Goal: Find specific page/section: Find specific page/section

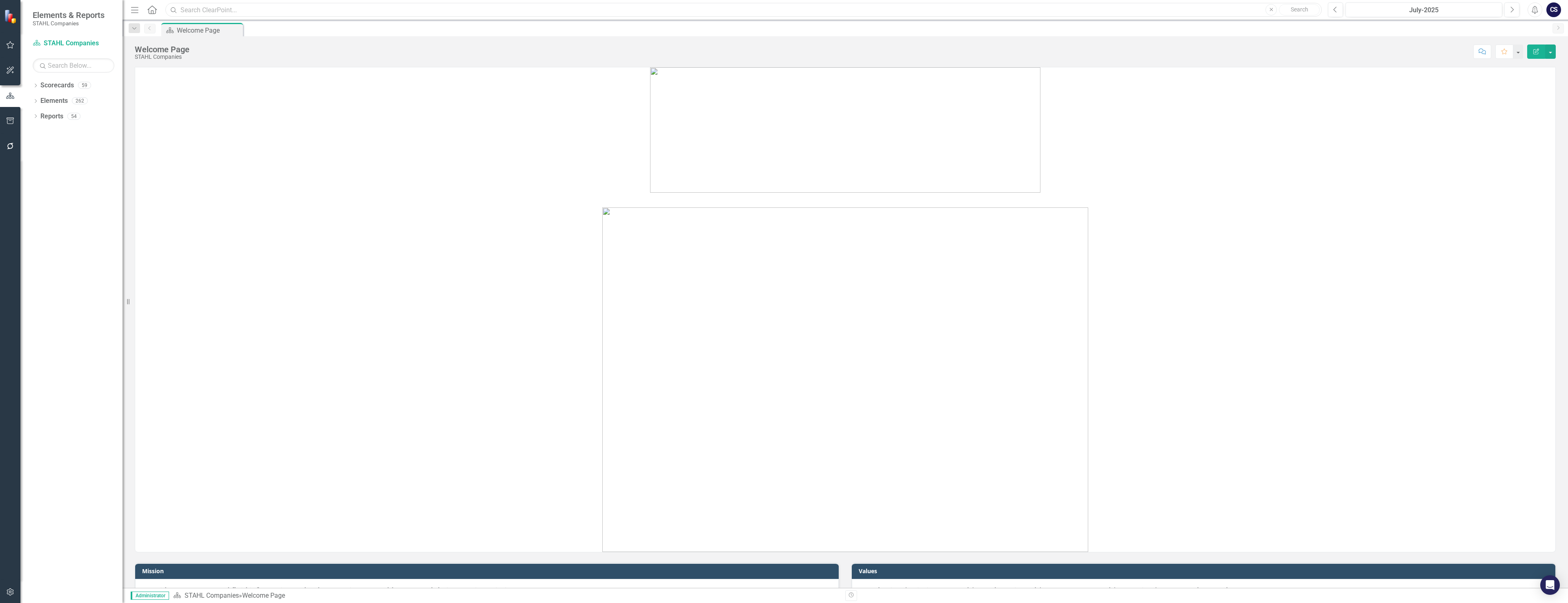
click at [203, 9] on input "text" at bounding box center [743, 10] width 1157 height 15
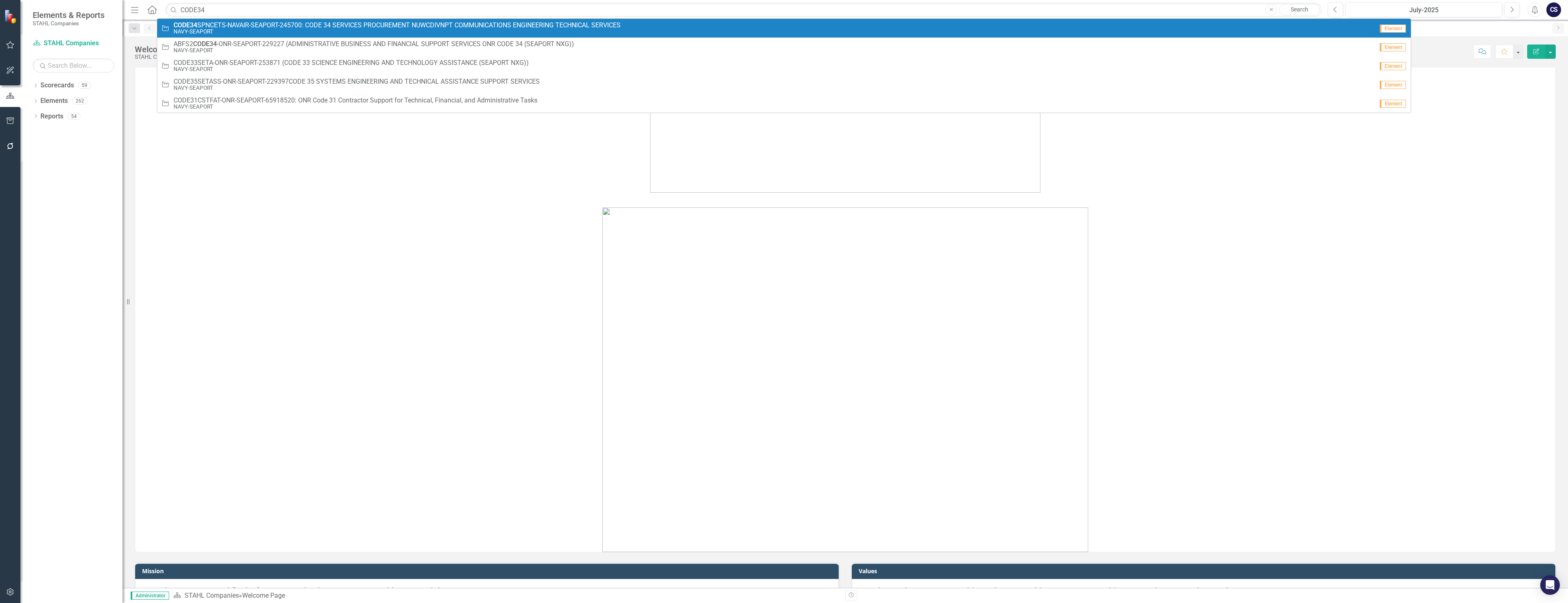
click at [225, 23] on span "CODE34 SPNCETS-NAVAIR-SEAPORT-245700: CODE 34 SERVICES PROCUREMENT NUWCDIVNPT C…" at bounding box center [397, 26] width 447 height 7
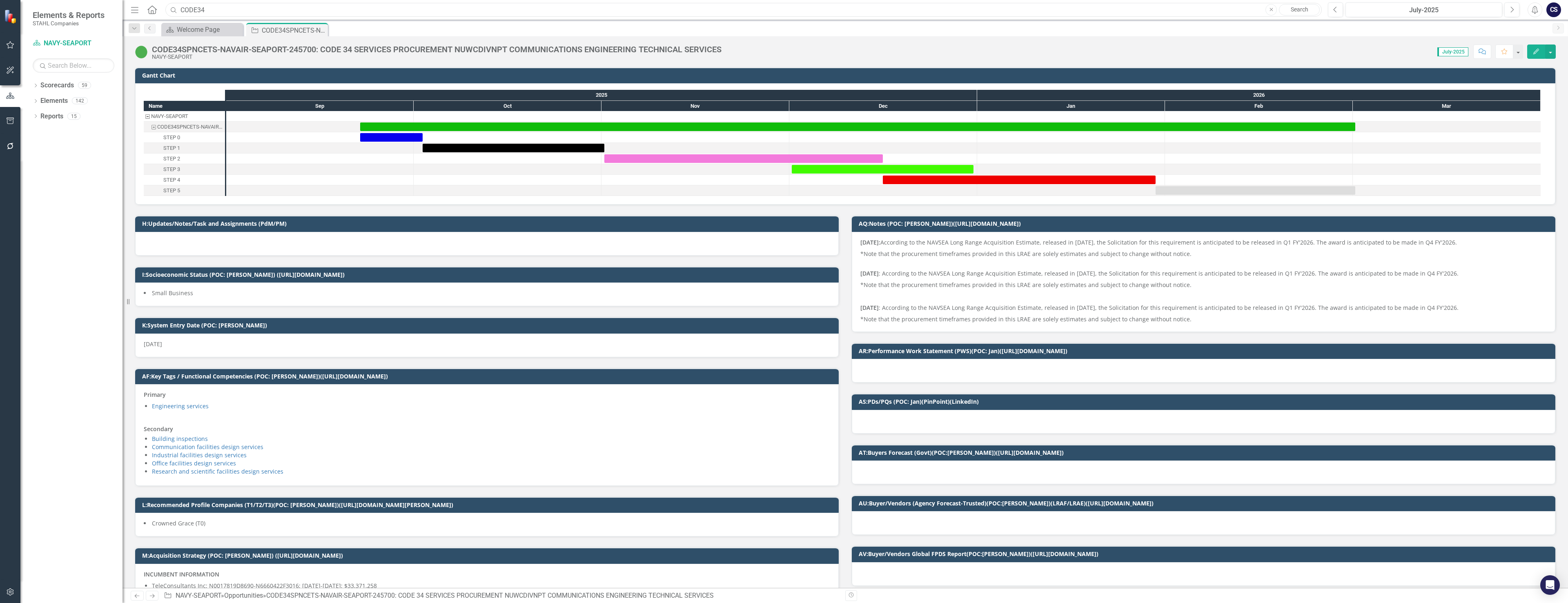
click at [217, 7] on input "CODE34" at bounding box center [743, 10] width 1157 height 15
type input "C"
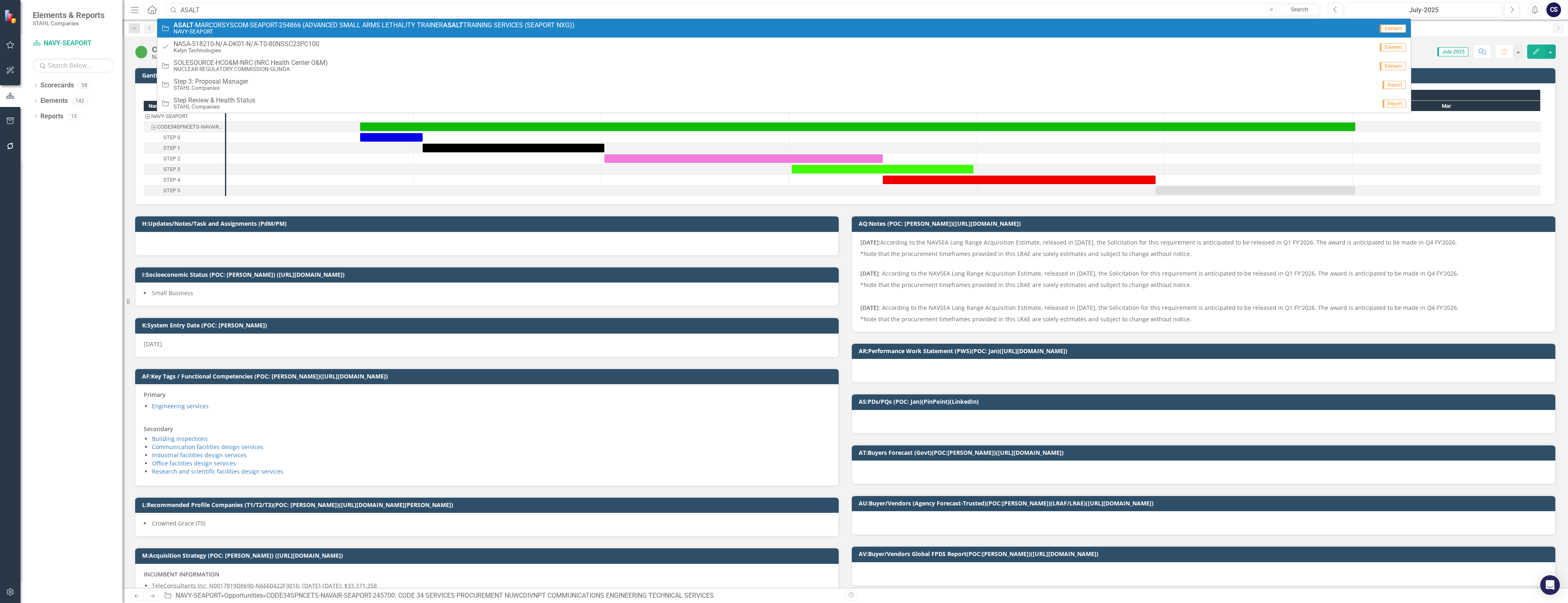
type input "ASALT"
click at [224, 30] on small "NAVY-SEAPORT" at bounding box center [373, 31] width 400 height 6
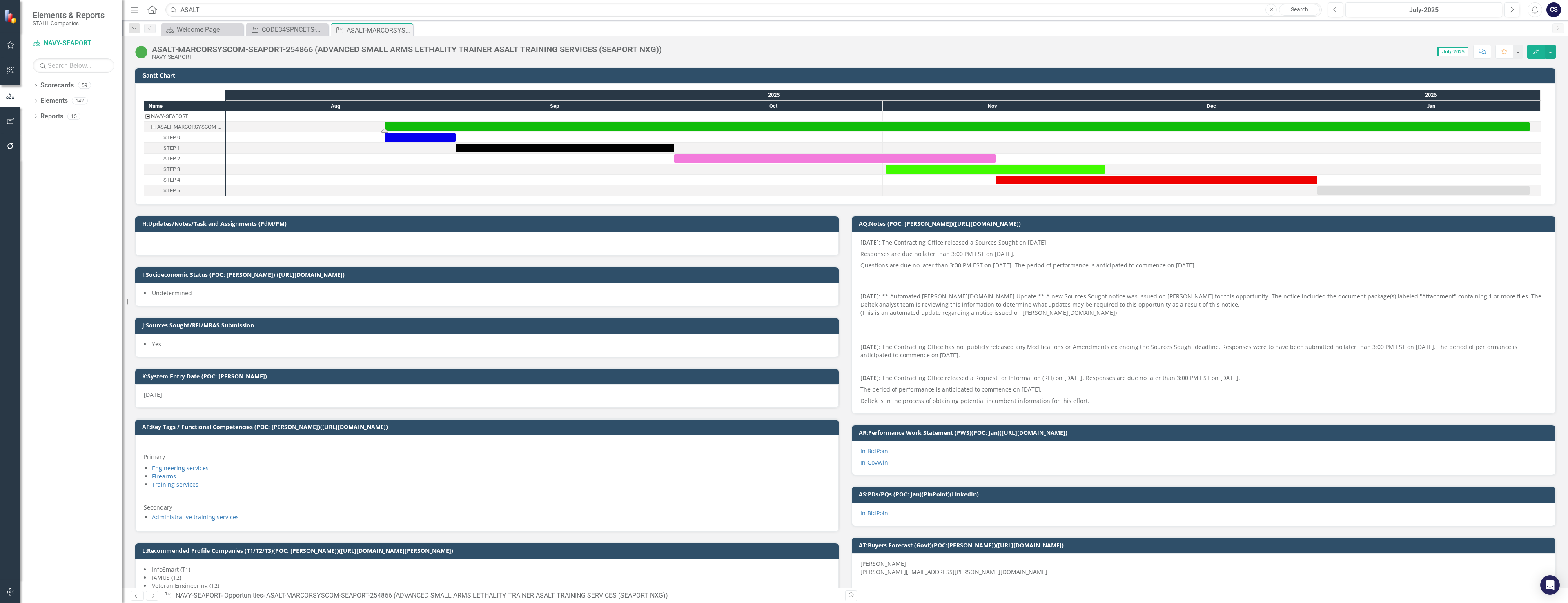
click at [1017, 125] on div "Task: Start date: 2025-08-23 End date: 2026-01-30" at bounding box center [957, 126] width 1145 height 8
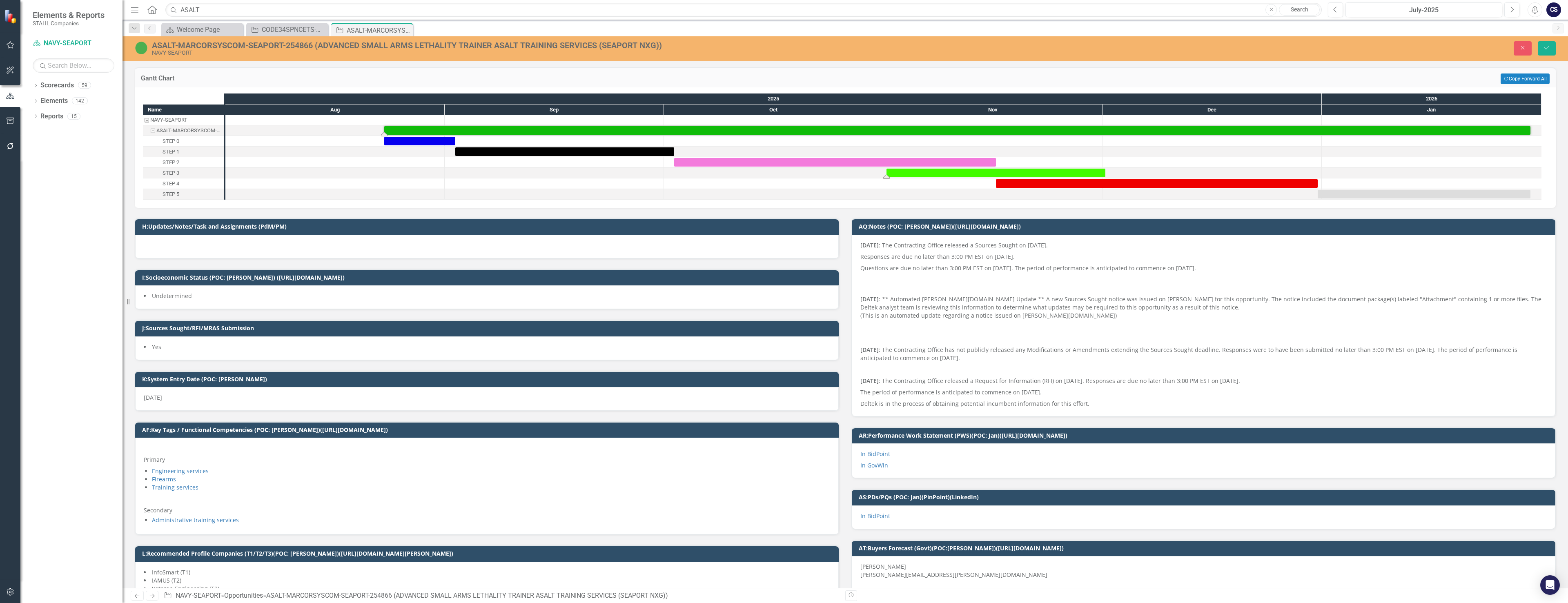
click at [977, 172] on div "Task: Start date: 2025-11-01 End date: 2025-12-01" at bounding box center [995, 172] width 219 height 8
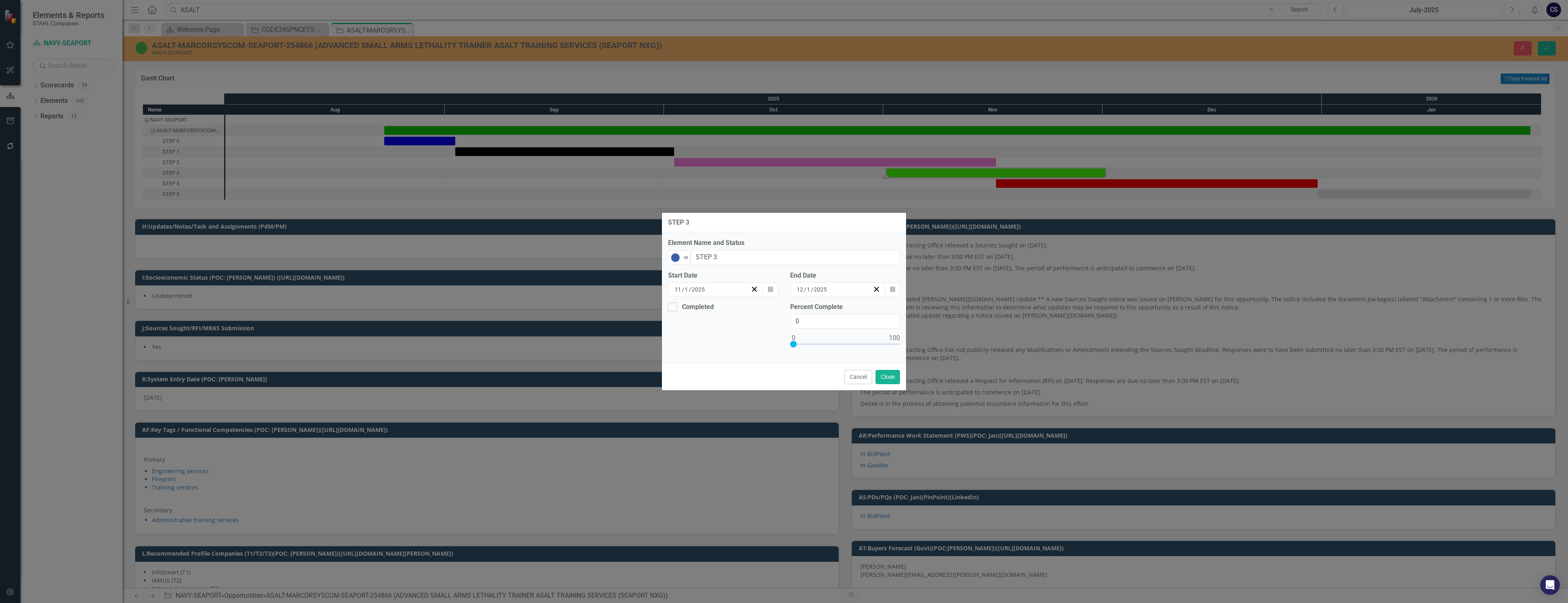
click at [1018, 309] on div "STEP 3 Element Name and Status Green Team Expand STEP 3 Start Date [DATE] Calen…" at bounding box center [784, 302] width 1568 height 603
click at [850, 377] on button "Cancel" at bounding box center [858, 378] width 27 height 15
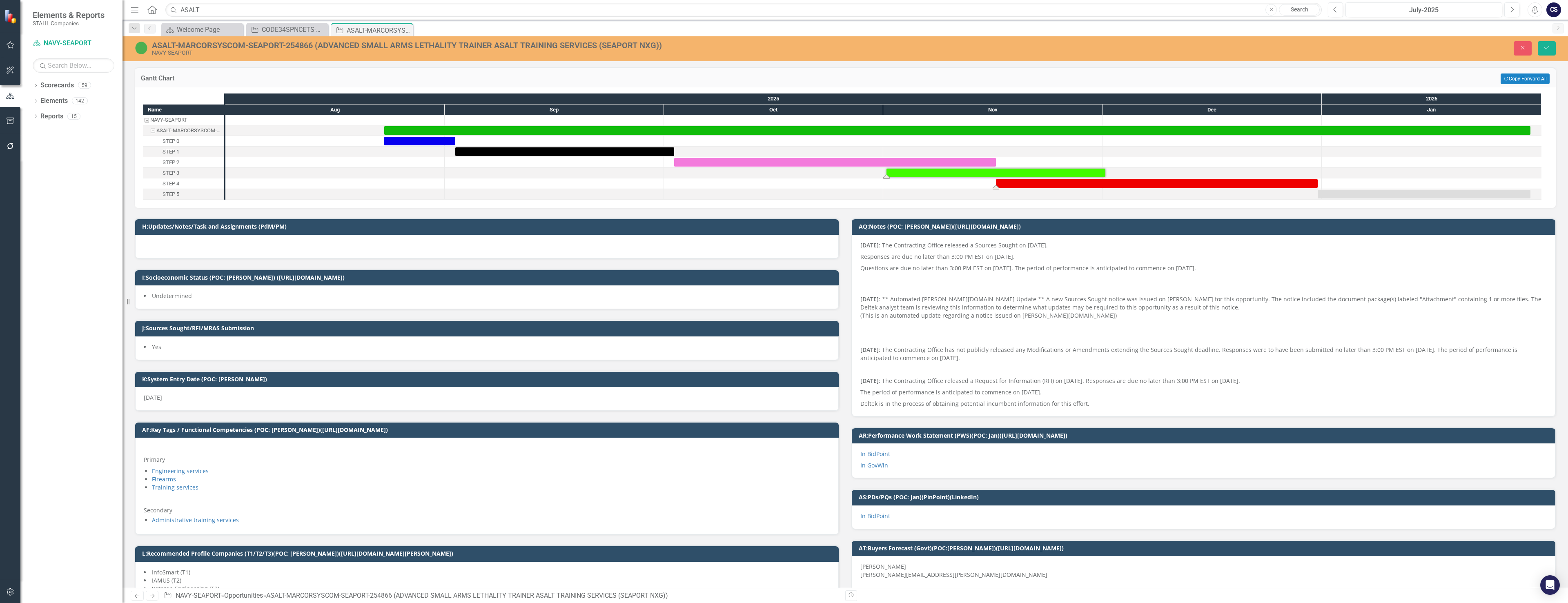
click at [1023, 181] on div "Task: Start date: 2025-11-16 End date: 2025-12-31" at bounding box center [1157, 183] width 322 height 8
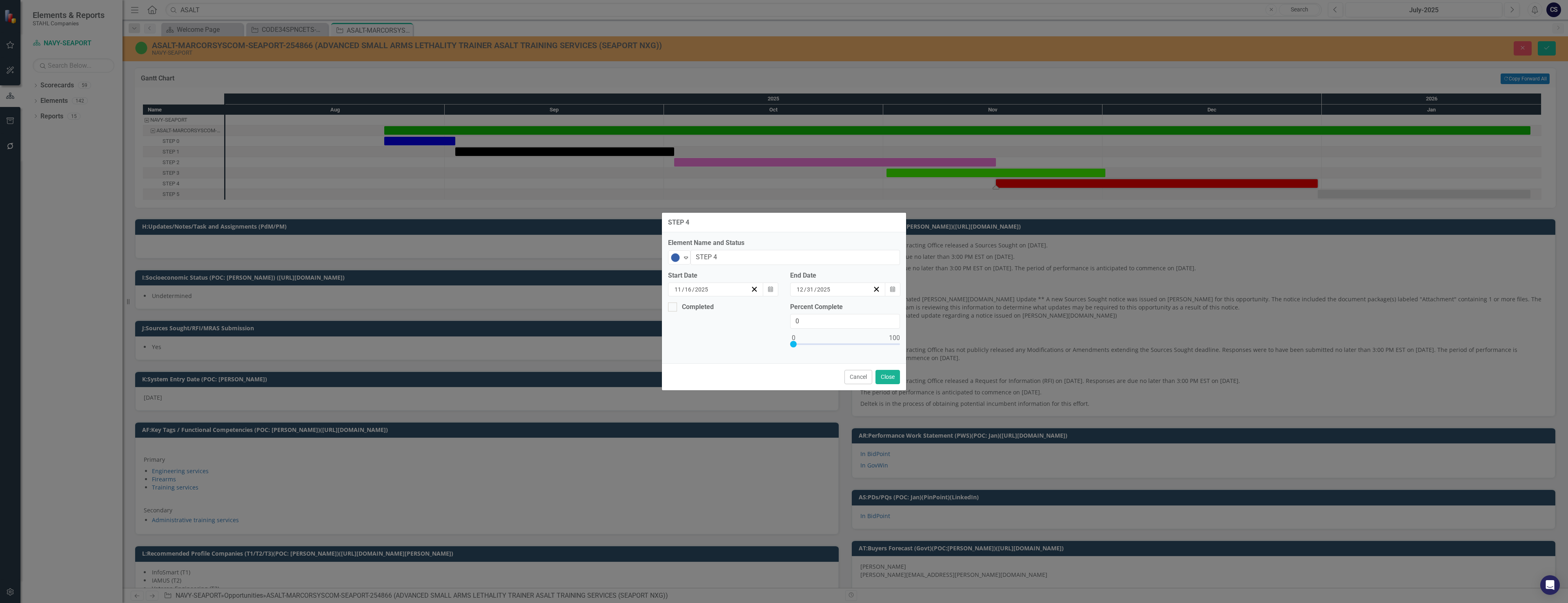
click at [979, 293] on div "STEP 4 Element Name and Status Red Team Expand STEP 4 Start Date [DATE] Calenda…" at bounding box center [784, 302] width 1568 height 603
click at [852, 371] on button "Cancel" at bounding box center [858, 378] width 27 height 15
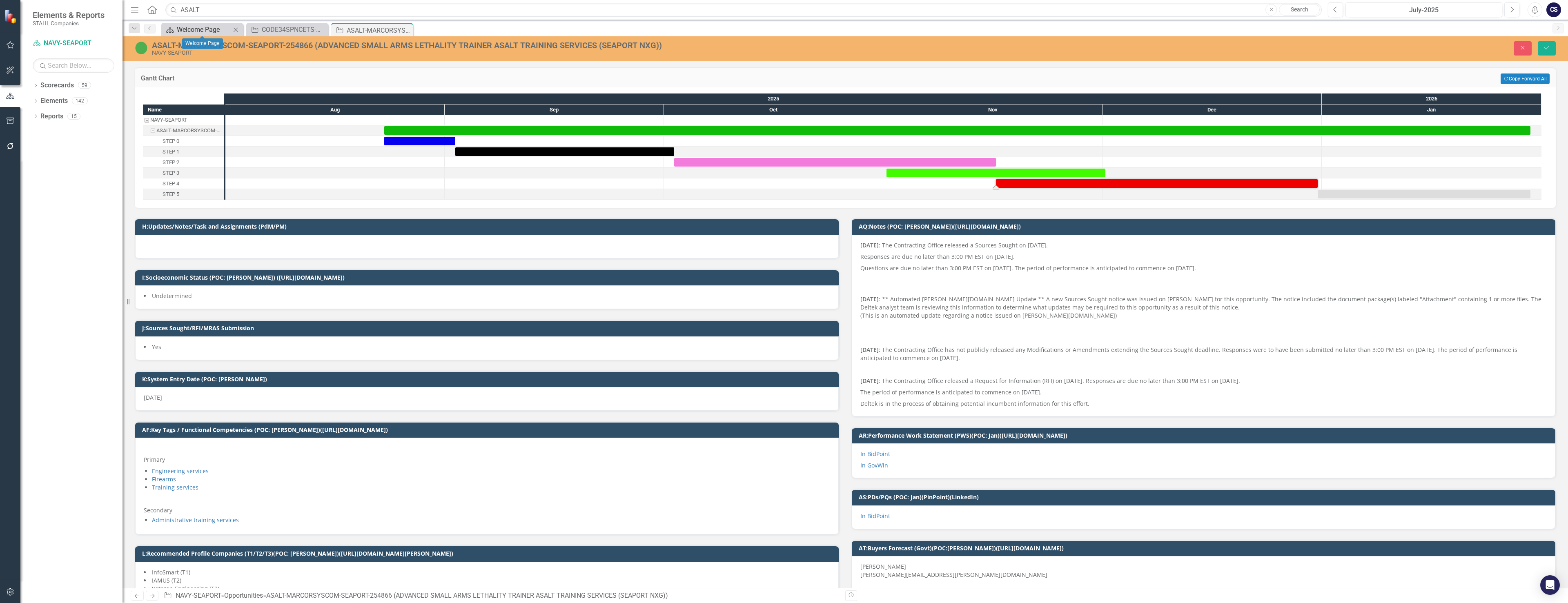
click at [203, 29] on div "Welcome Page" at bounding box center [203, 29] width 54 height 10
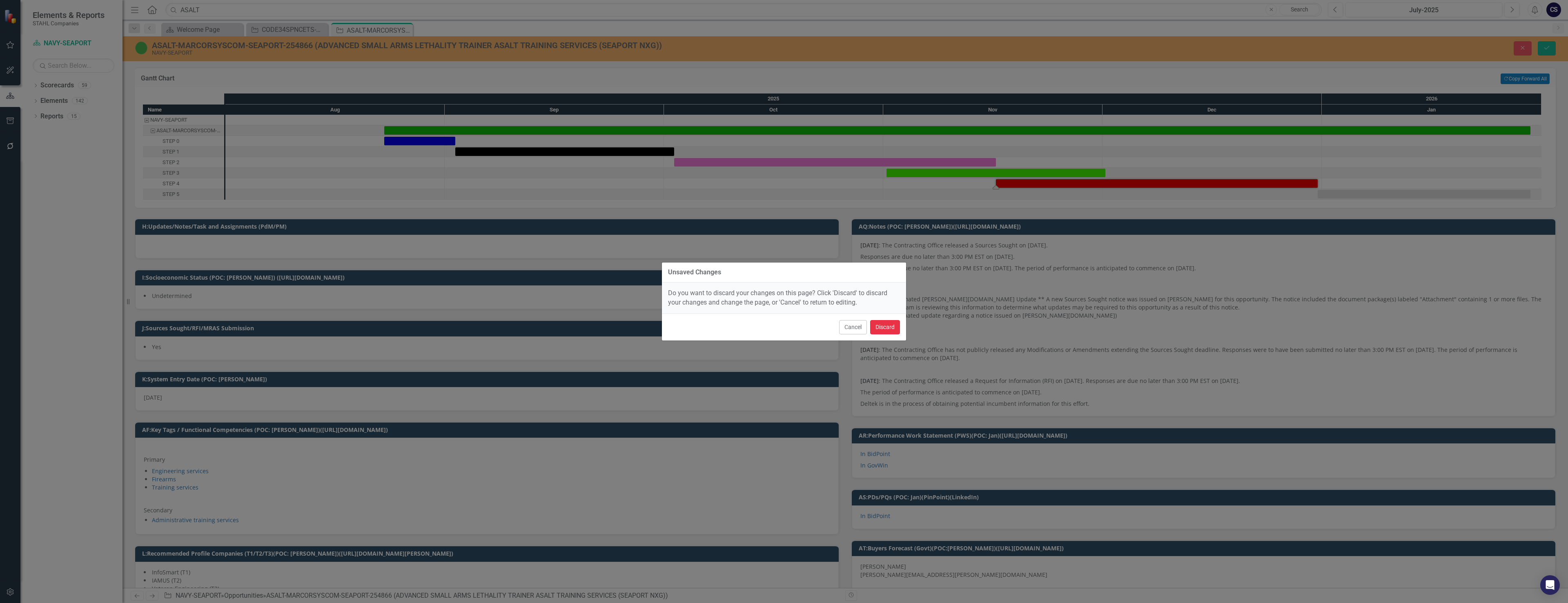
click at [887, 324] on button "Discard" at bounding box center [884, 327] width 30 height 15
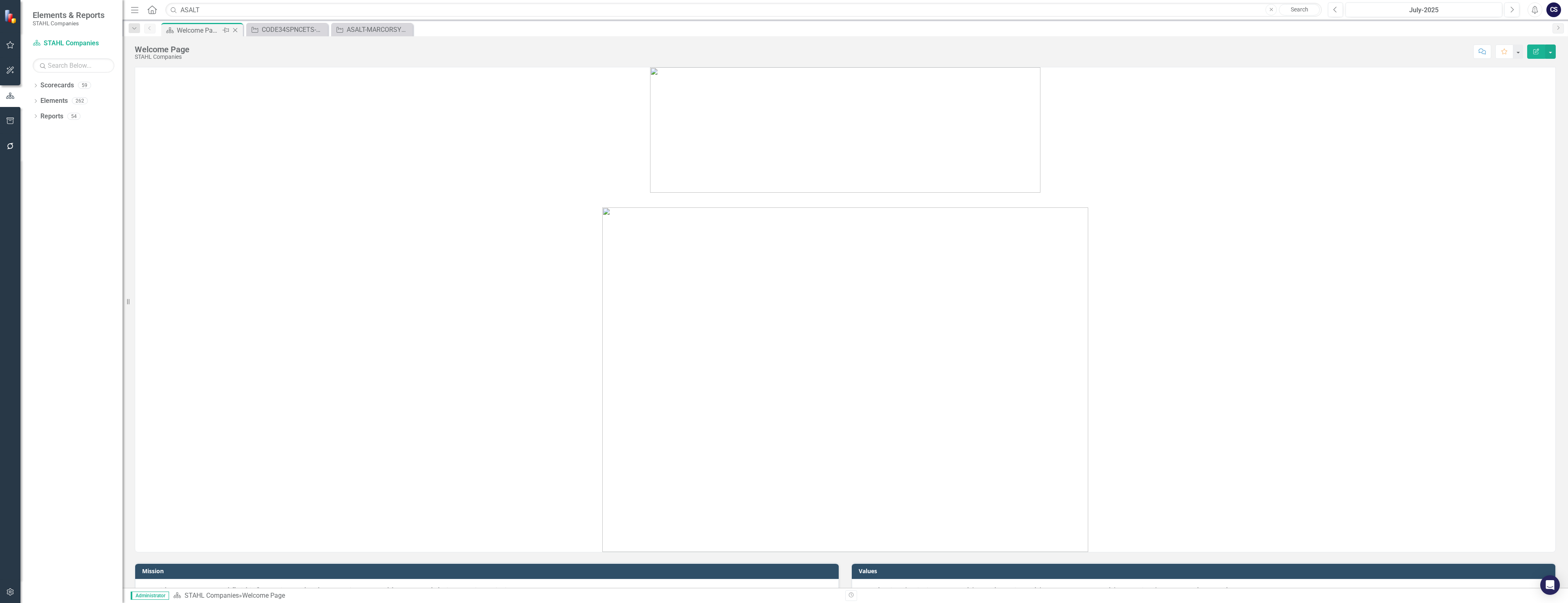
click at [195, 35] on div "Welcome Page" at bounding box center [199, 30] width 44 height 10
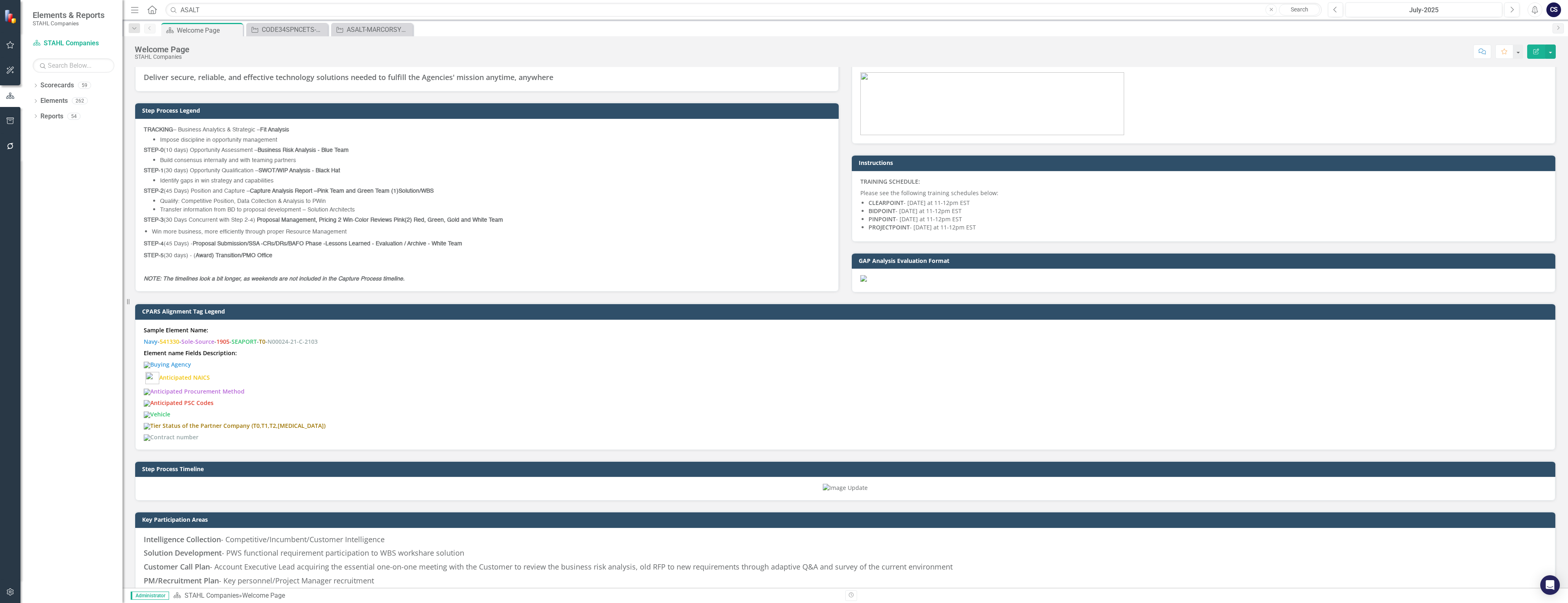
scroll to position [567, 0]
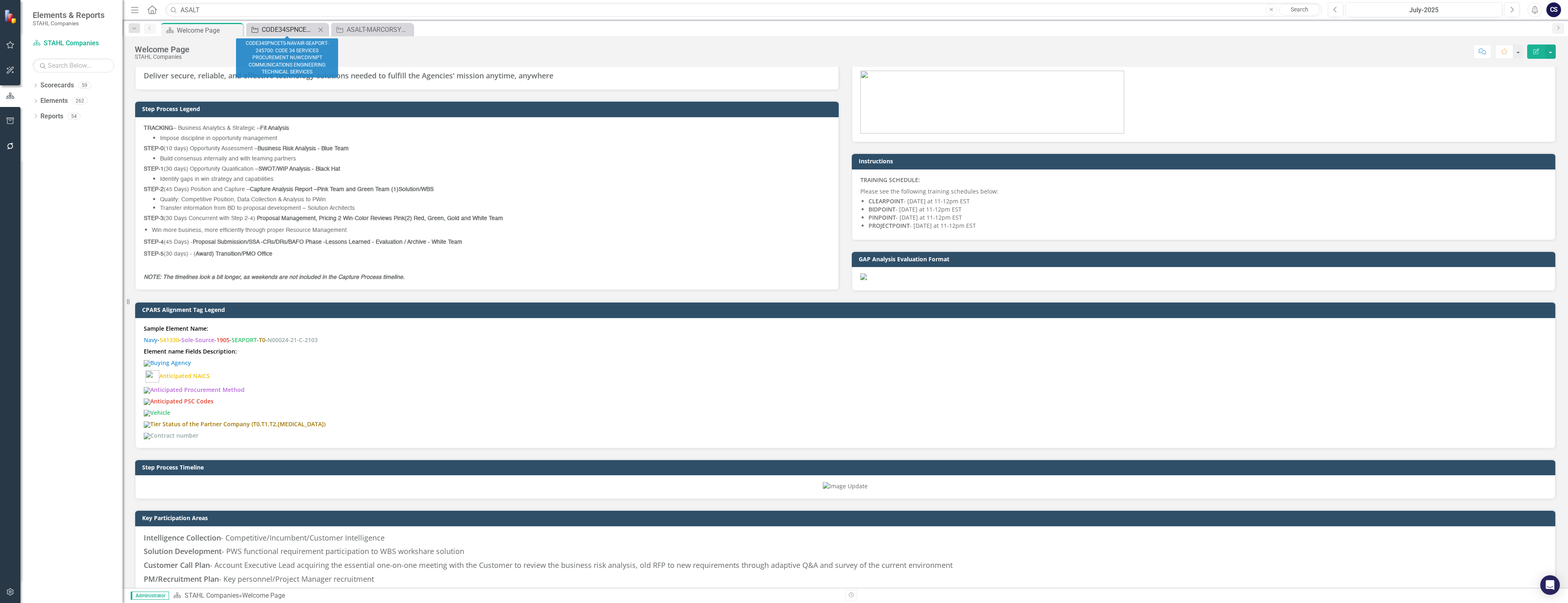
click at [290, 27] on div "CODE34SPNCETS-NAVAIR-SEAPORT-245700: CODE 34 SERVICES PROCUREMENT NUWCDIVNPT CO…" at bounding box center [289, 29] width 54 height 10
